Goal: Find specific page/section: Find specific page/section

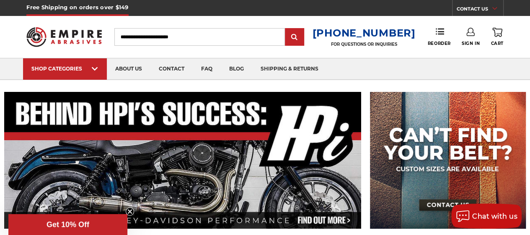
click at [160, 36] on input "Search" at bounding box center [199, 37] width 171 height 18
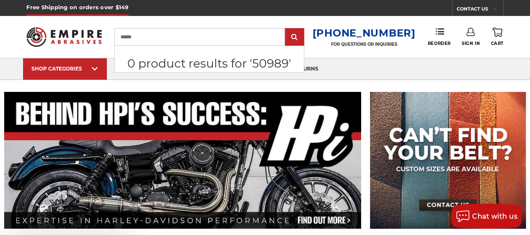
type input "******"
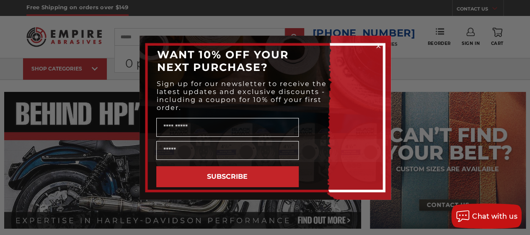
click at [379, 44] on icon "Close dialog" at bounding box center [378, 45] width 3 height 3
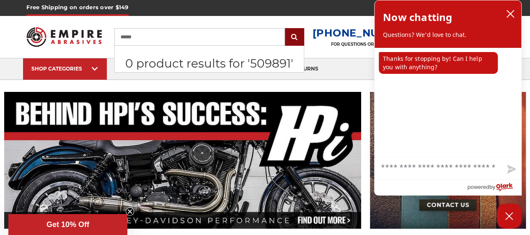
click at [300, 37] on input "submit" at bounding box center [294, 37] width 17 height 17
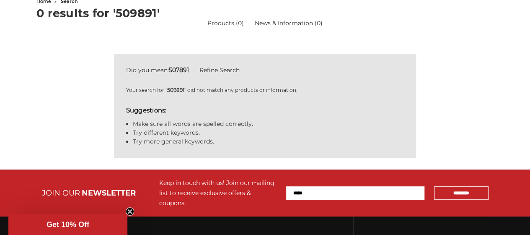
scroll to position [126, 0]
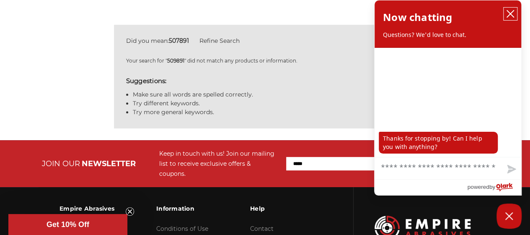
click at [510, 11] on icon "close chatbox" at bounding box center [511, 14] width 8 height 8
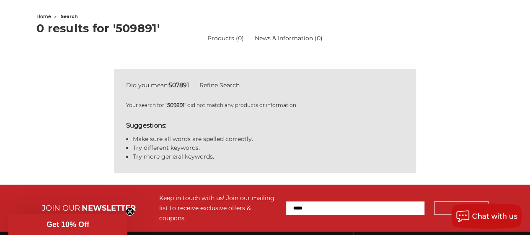
scroll to position [0, 0]
